Goal: Find specific page/section: Find specific page/section

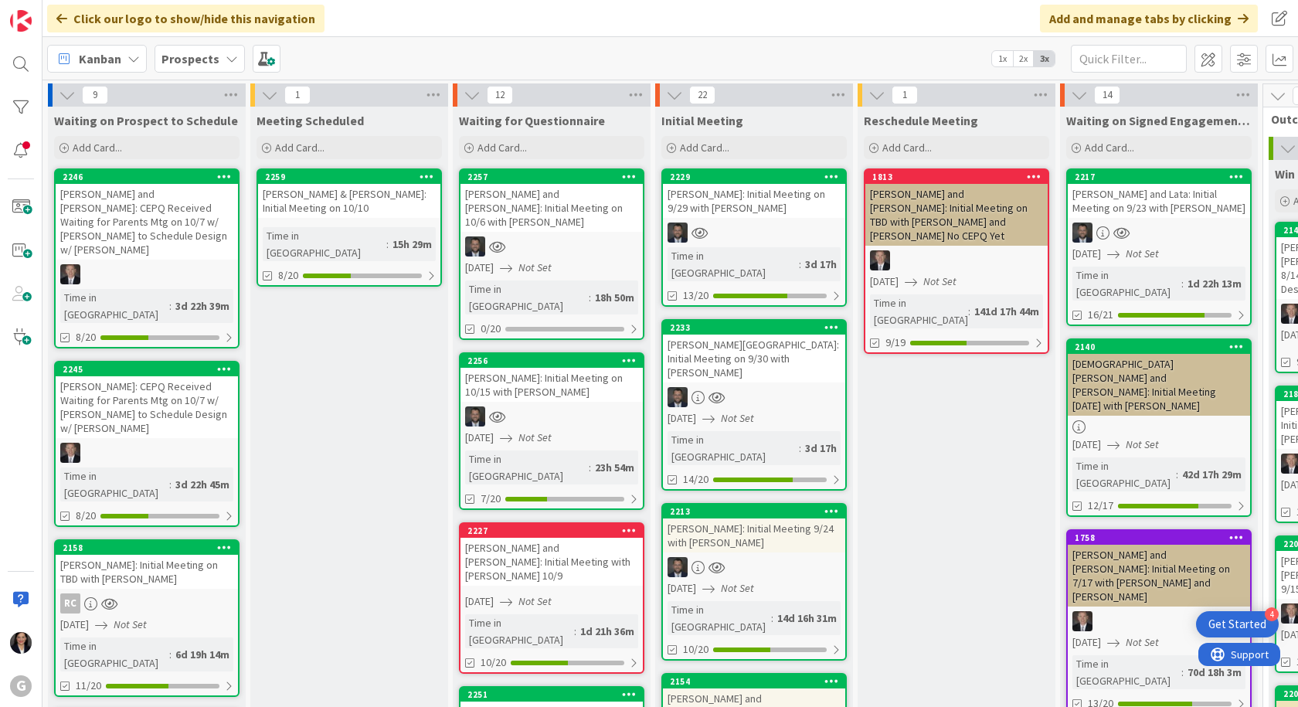
click at [116, 60] on span "Kanban" at bounding box center [100, 58] width 42 height 19
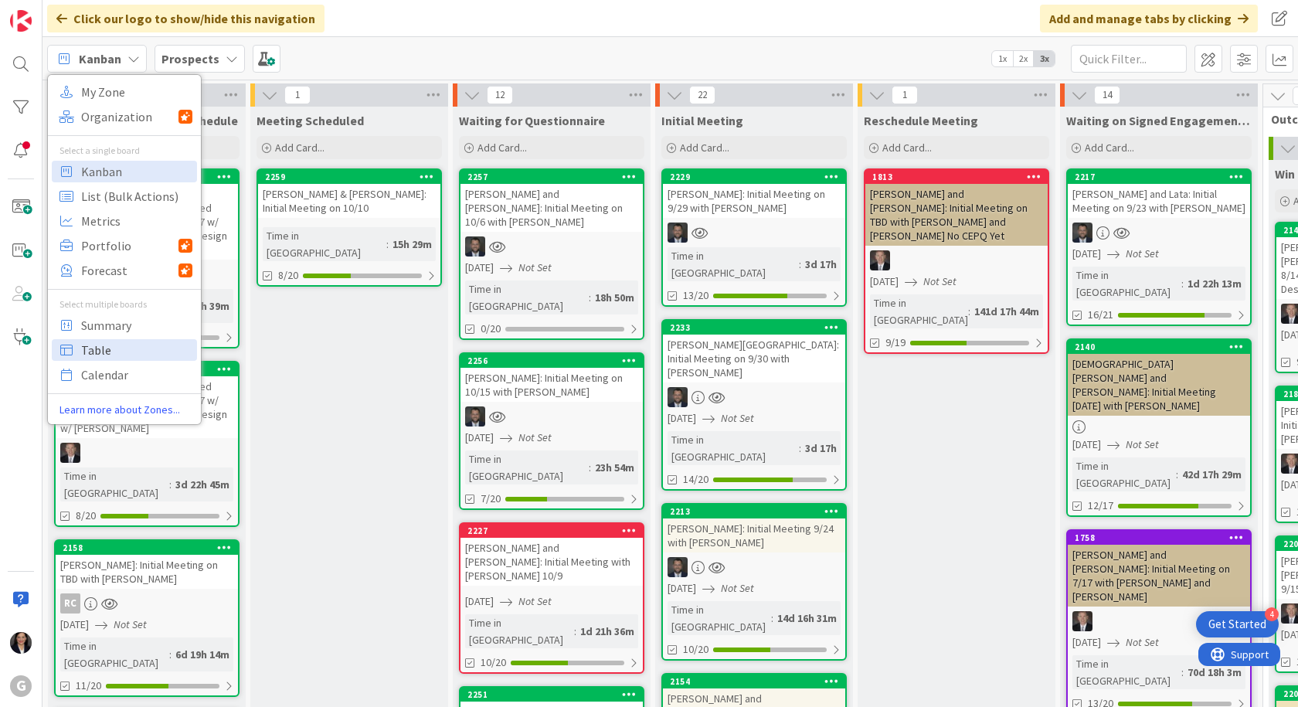
click at [111, 343] on span "Table" at bounding box center [136, 349] width 111 height 23
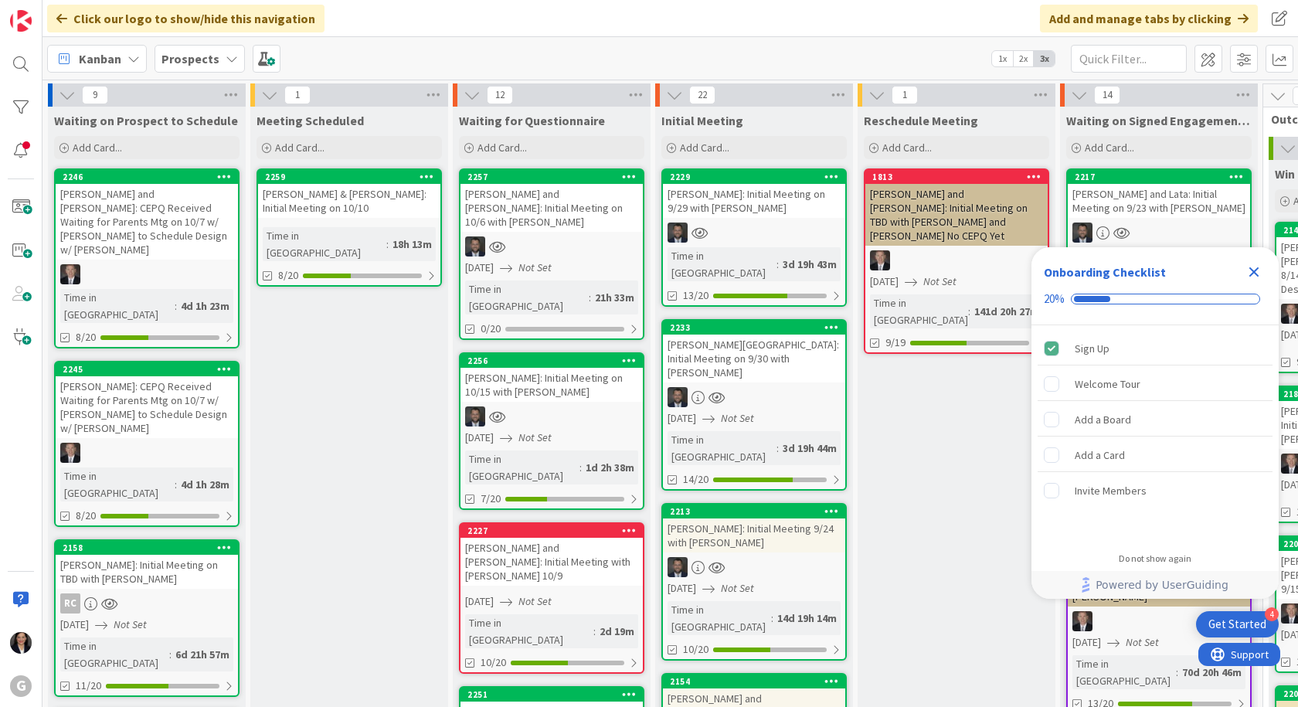
click at [99, 58] on span "Kanban" at bounding box center [100, 58] width 42 height 19
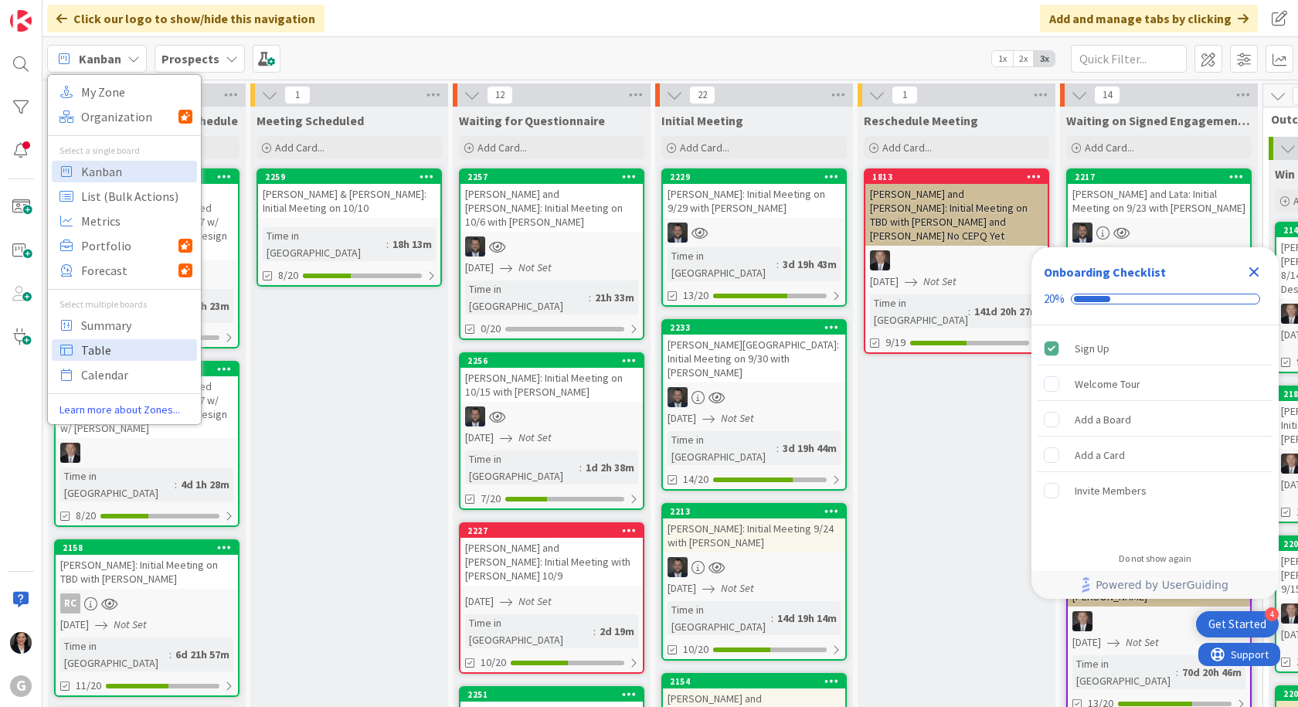
click at [92, 348] on span "Table" at bounding box center [136, 349] width 111 height 23
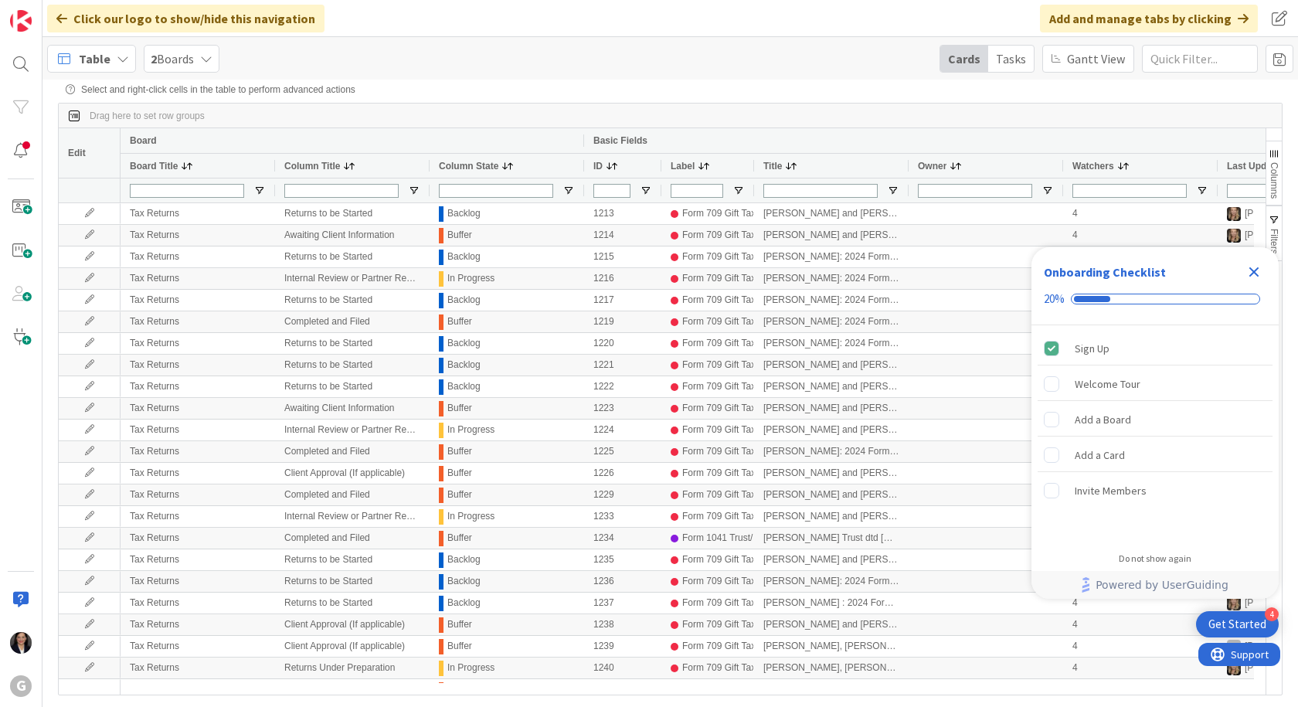
click at [1255, 268] on icon "Close Checklist" at bounding box center [1254, 272] width 19 height 19
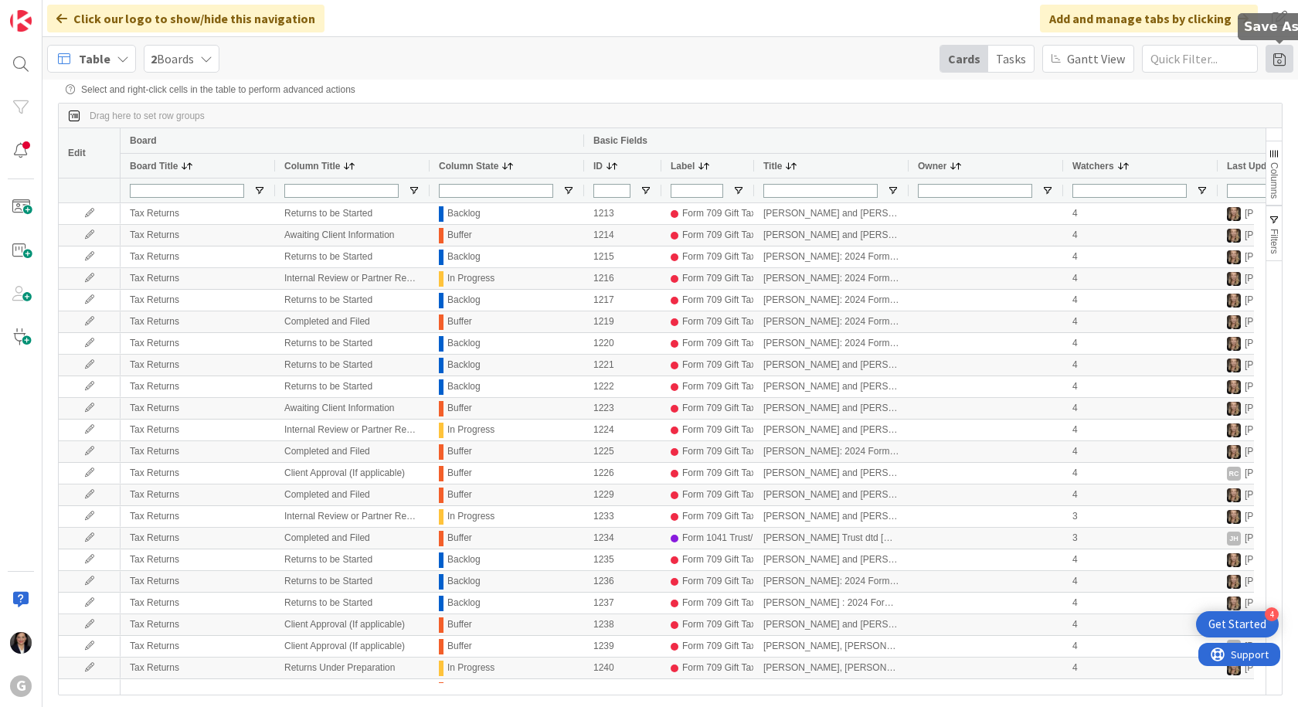
click at [1272, 68] on span at bounding box center [1280, 59] width 28 height 28
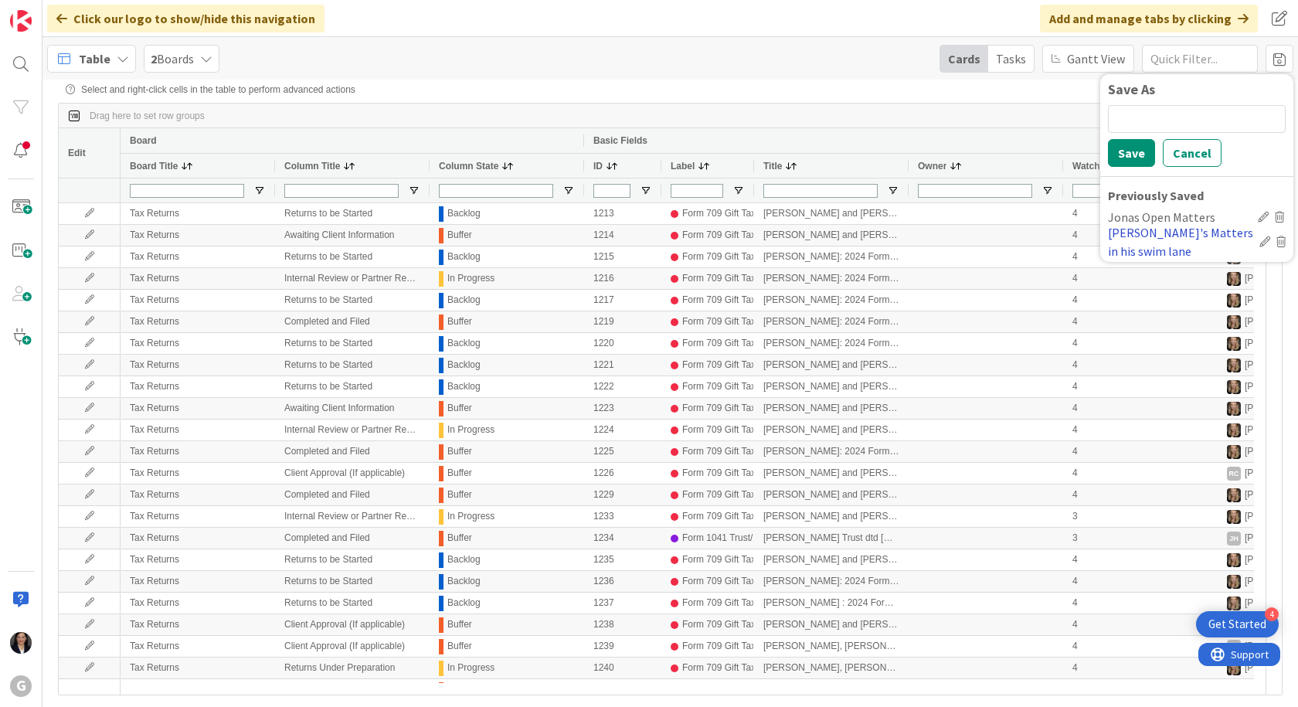
click at [1183, 237] on div "[PERSON_NAME]'s Matters in his swim lane" at bounding box center [1180, 241] width 145 height 37
type input "[PERSON_NAME]/[PERSON_NAME]"
